Goal: Transaction & Acquisition: Purchase product/service

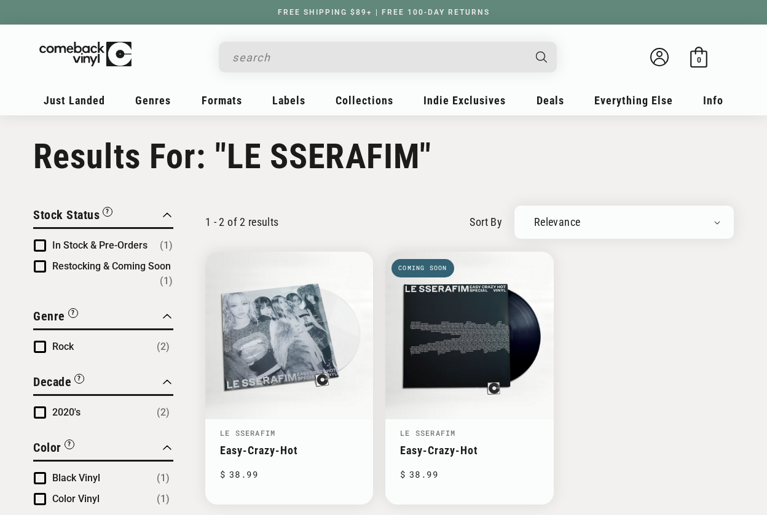
scroll to position [98, 0]
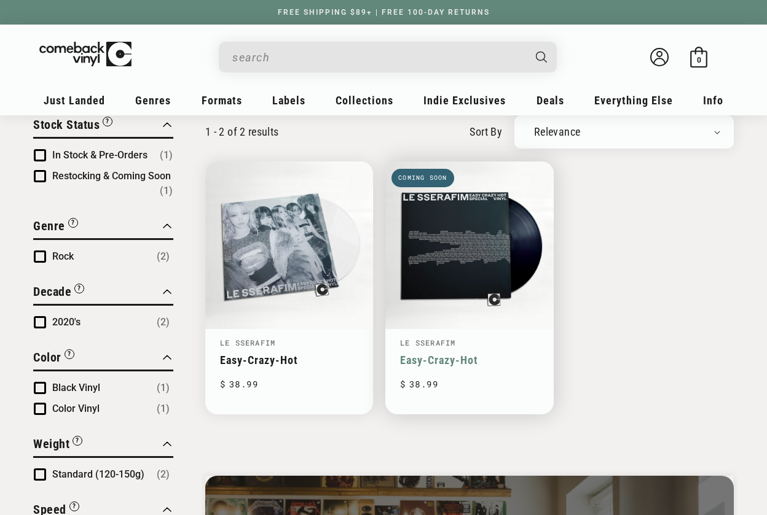
type input "LE SSERAFIM"
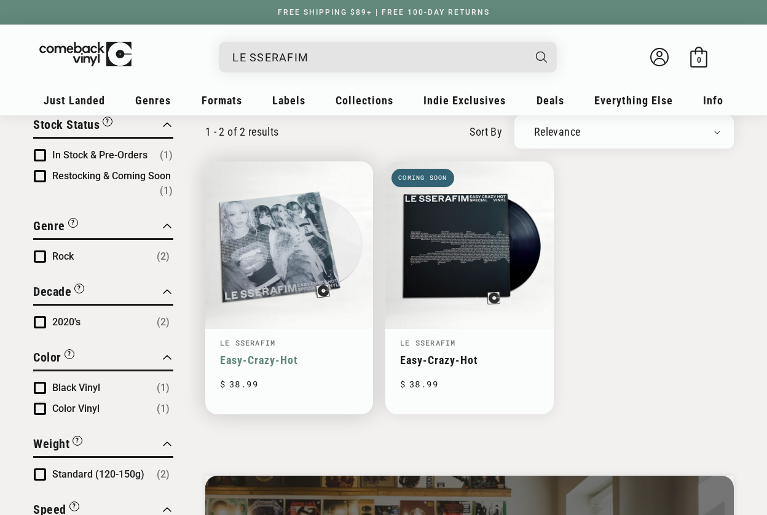
click at [345, 354] on link "Easy-Crazy-Hot" at bounding box center [289, 360] width 138 height 13
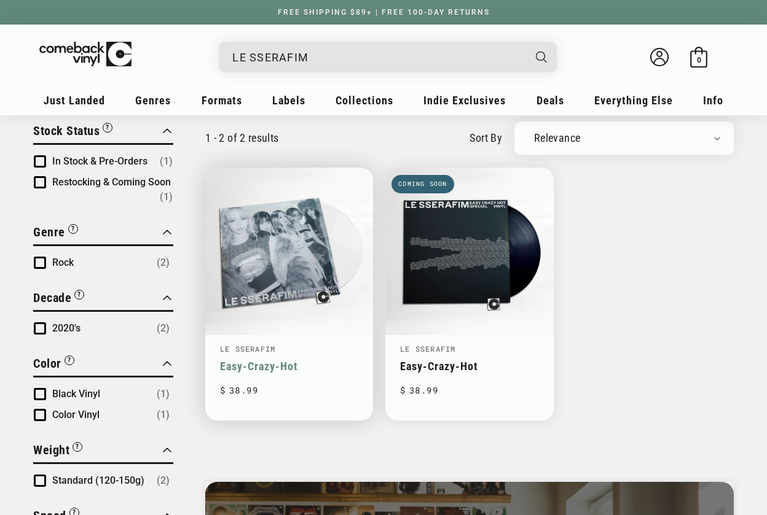
scroll to position [116, 0]
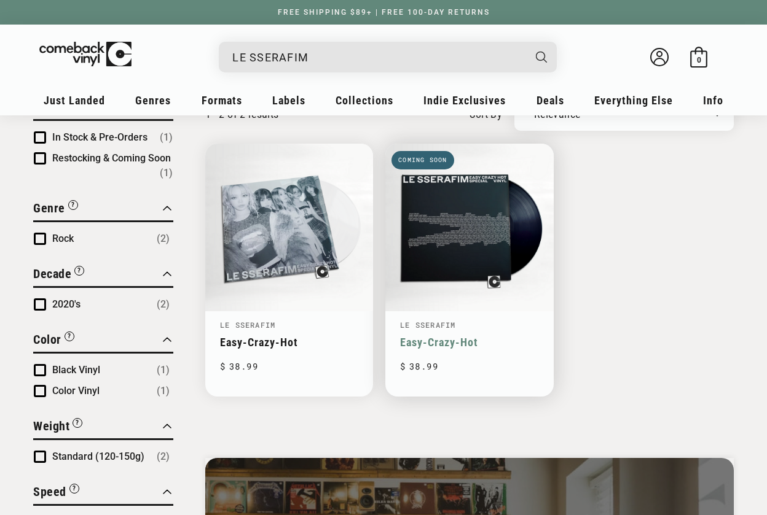
click at [424, 336] on link "Easy-Crazy-Hot" at bounding box center [469, 342] width 138 height 13
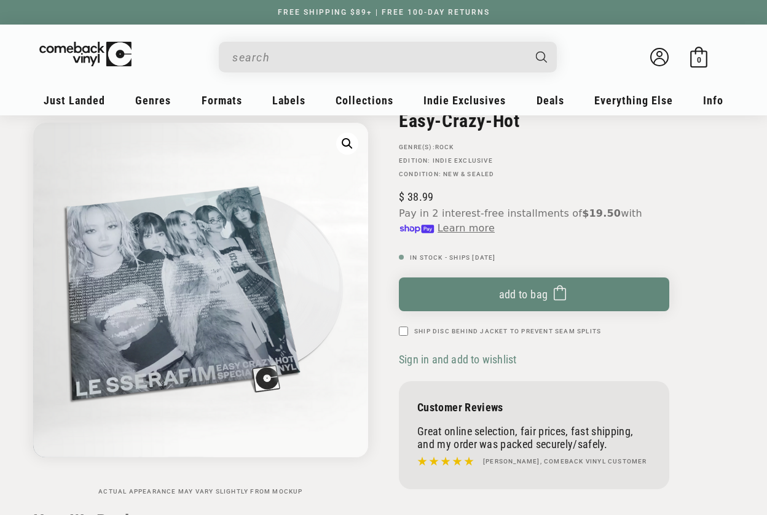
scroll to position [98, 0]
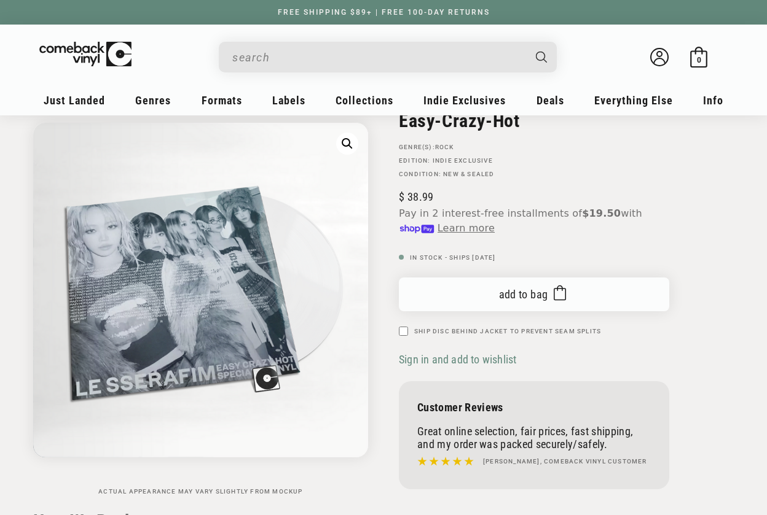
click at [507, 291] on span "Add to bag" at bounding box center [523, 294] width 49 height 13
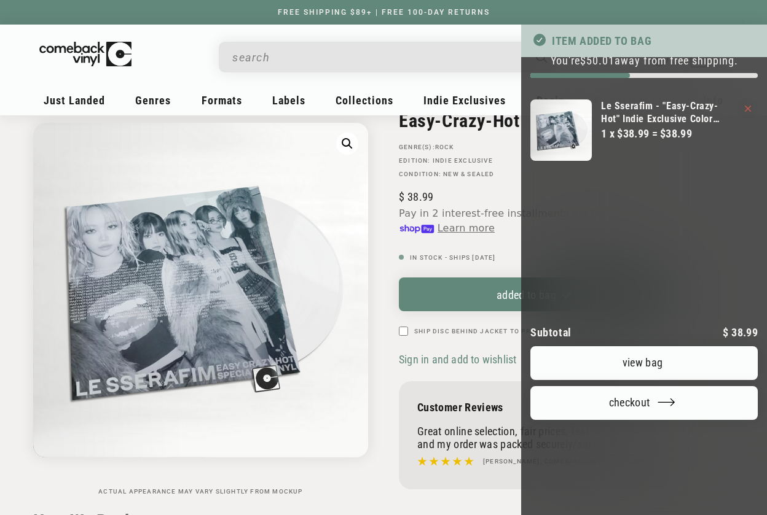
click at [464, 287] on div at bounding box center [383, 257] width 767 height 515
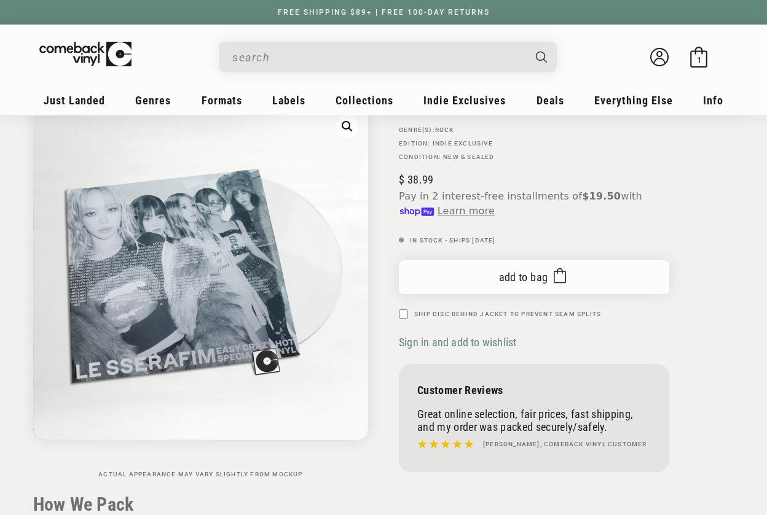
click at [469, 285] on button "Add to bag Added to bag" at bounding box center [534, 278] width 270 height 34
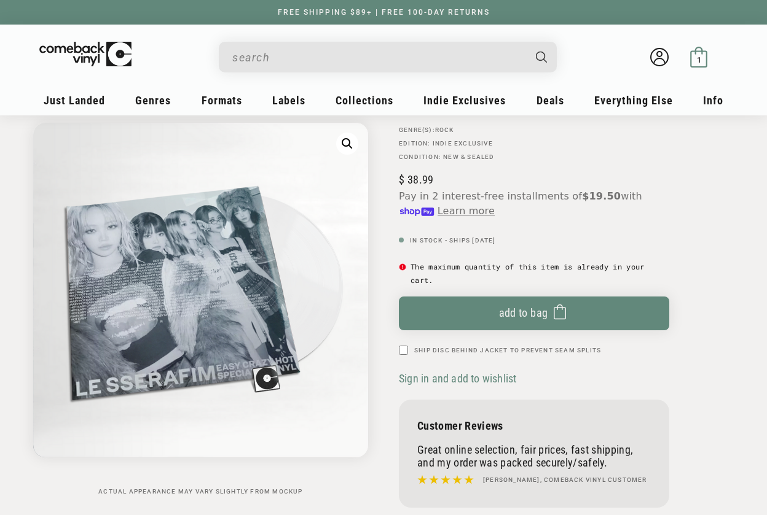
click at [697, 53] on icon at bounding box center [698, 57] width 21 height 21
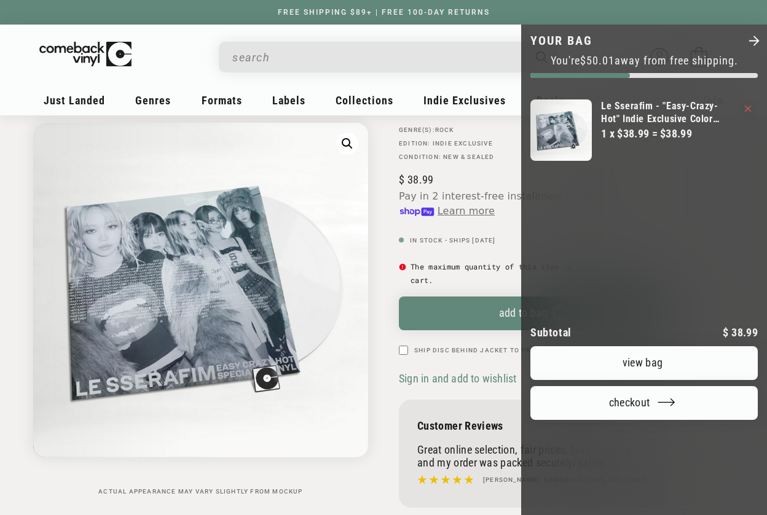
click at [746, 107] on icon "Your bag" at bounding box center [748, 109] width 6 height 6
